Goal: Obtain resource: Download file/media

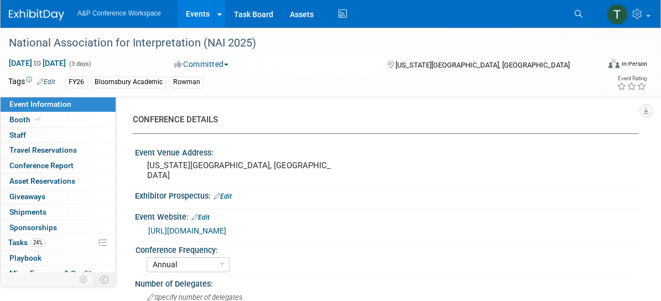
select select "Annual"
select select "Level 2"
select select "In-Person Booth"
select select "Interpretation"
select select "Bloomsbury Academic"
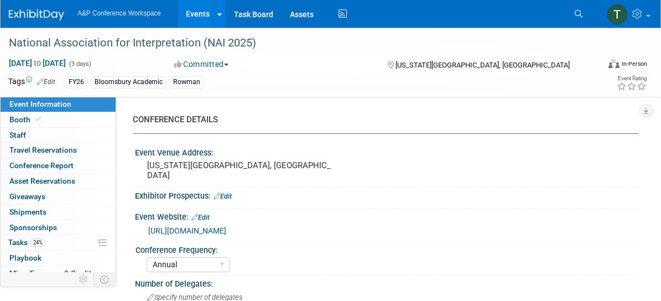
select select "[PERSON_NAME]"
select select "Brand/Subject Presence​"
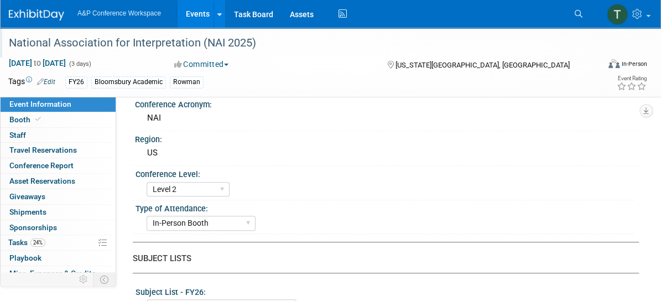
scroll to position [215, 0]
click at [0, 0] on span "Search" at bounding box center [0, 0] width 0 height 0
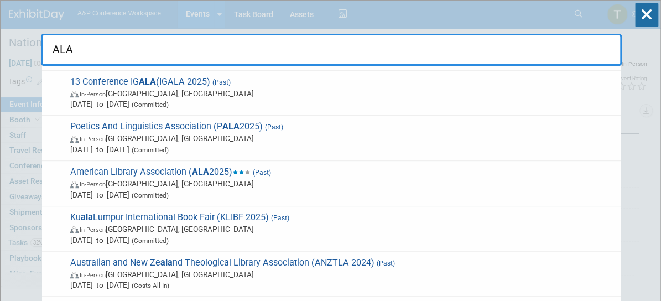
scroll to position [270, 0]
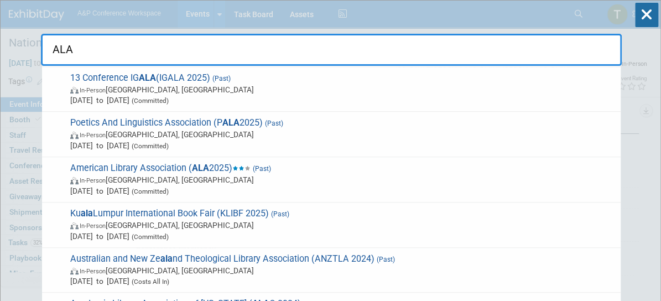
type input "ALA"
click at [311, 167] on span "American Library Association ( ALA 2025) (Past) In-Person Philadelphia, PA Jun …" at bounding box center [341, 180] width 548 height 34
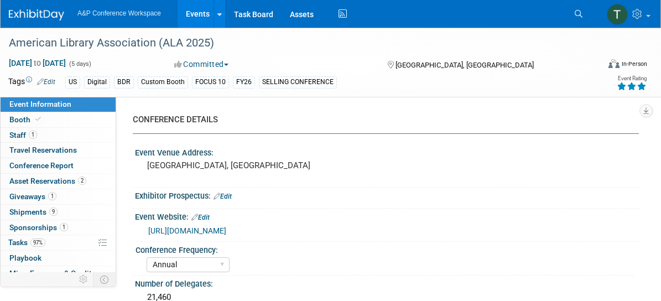
select select "Annual"
select select "Level 1"
select select "In-Person Booth"
select select "Libraries"
select select "Bloomsbury Digital Resources"
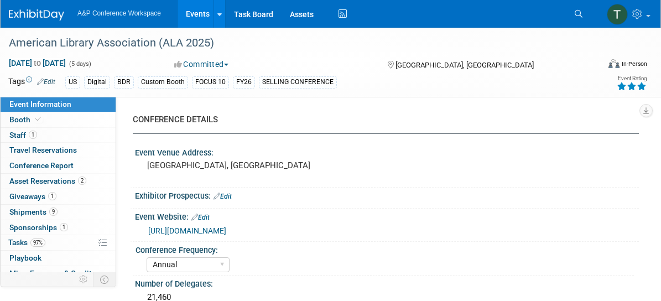
select select "[PERSON_NAME]"
select select "BDR Product Awareness and Trial Generation​"
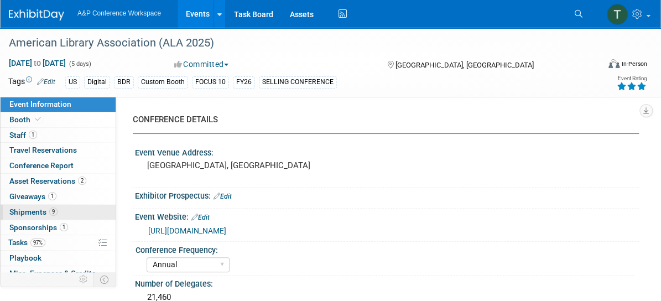
click at [67, 207] on link "9 Shipments 9" at bounding box center [58, 212] width 115 height 15
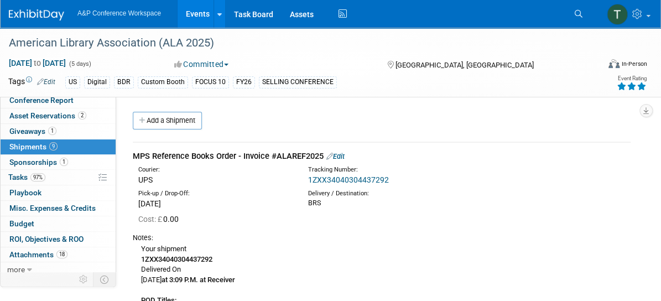
scroll to position [67, 0]
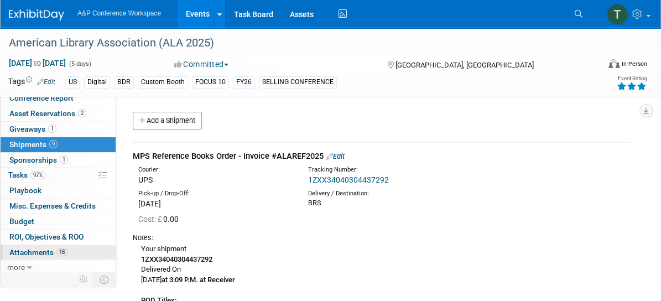
click at [40, 252] on span "Attachments 18" at bounding box center [38, 252] width 58 height 9
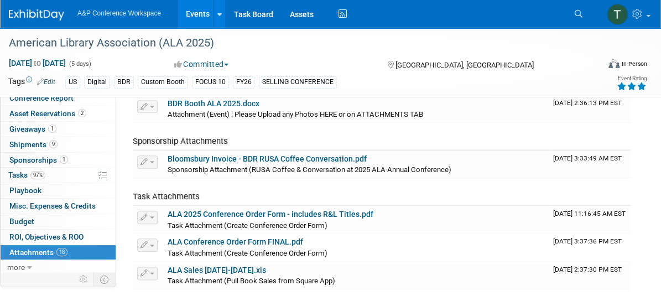
scroll to position [487, 0]
click at [310, 209] on link "ALA 2025 Conference Order Form - includes R&L Titles.pdf" at bounding box center [271, 213] width 206 height 9
